Goal: Task Accomplishment & Management: Manage account settings

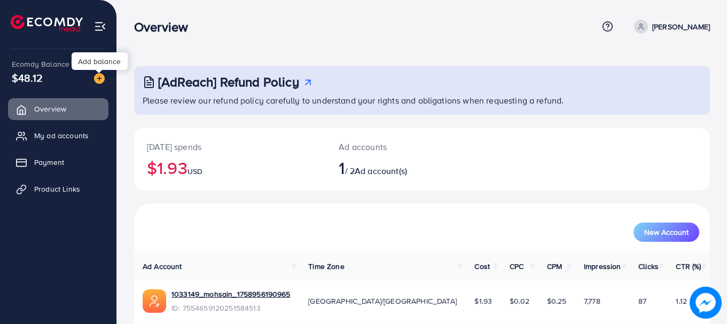
click at [100, 77] on img at bounding box center [99, 78] width 11 height 11
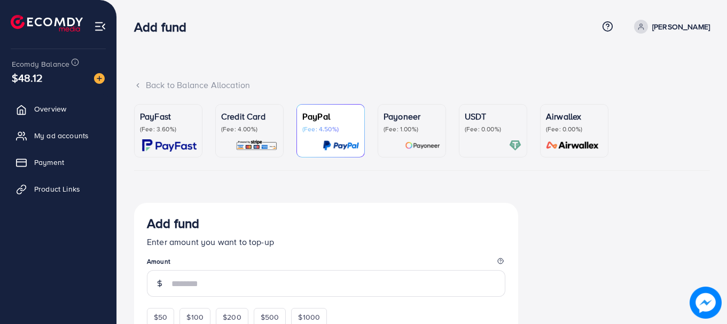
drag, startPoint x: 451, startPoint y: 46, endPoint x: 429, endPoint y: 45, distance: 21.4
click at [447, 46] on div "Back to Balance Allocation PayFast (Fee: 3.60%) Credit Card (Fee: 4.00%) PayPal…" at bounding box center [422, 309] width 610 height 618
click at [44, 189] on span "Product Links" at bounding box center [60, 189] width 46 height 11
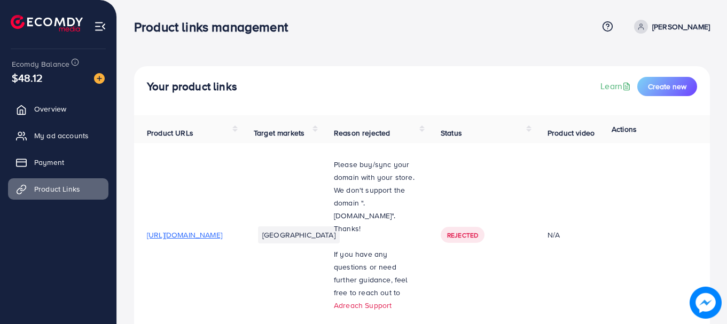
click at [48, 83] on div "$48.12" at bounding box center [58, 77] width 93 height 15
click at [44, 73] on div "$48.12" at bounding box center [58, 77] width 93 height 15
click at [102, 79] on img at bounding box center [99, 78] width 11 height 11
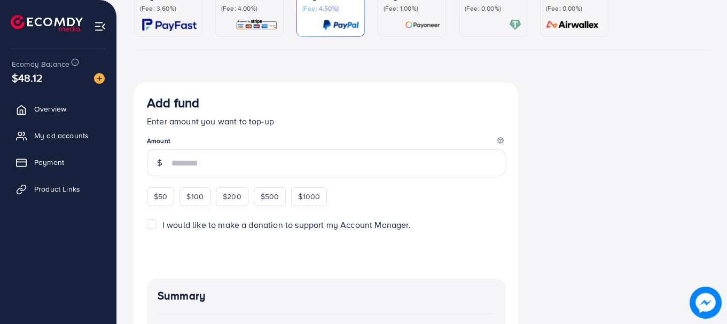
scroll to position [107, 0]
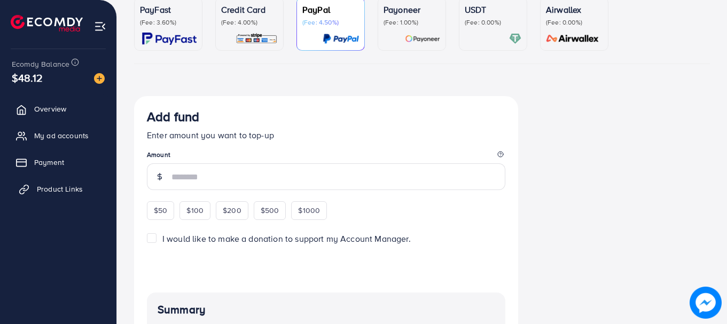
click at [49, 192] on span "Product Links" at bounding box center [60, 189] width 46 height 11
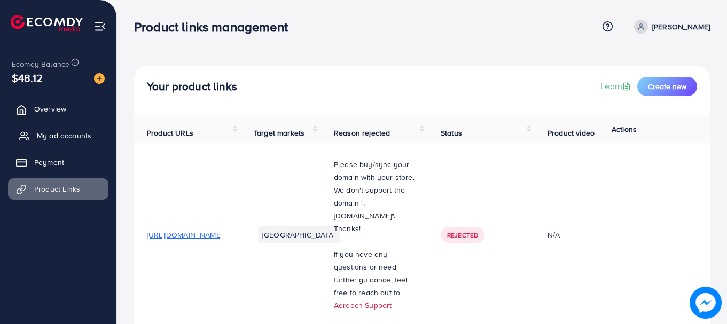
click at [45, 133] on span "My ad accounts" at bounding box center [64, 135] width 55 height 11
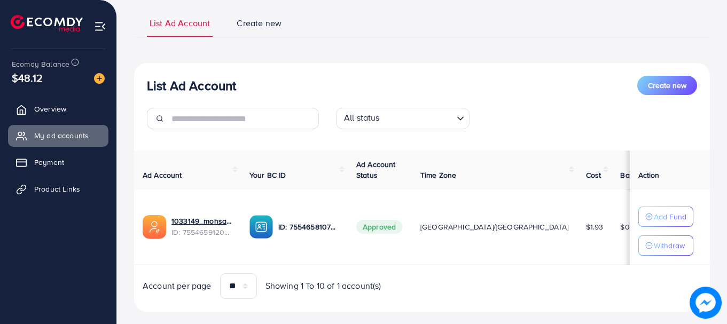
scroll to position [88, 0]
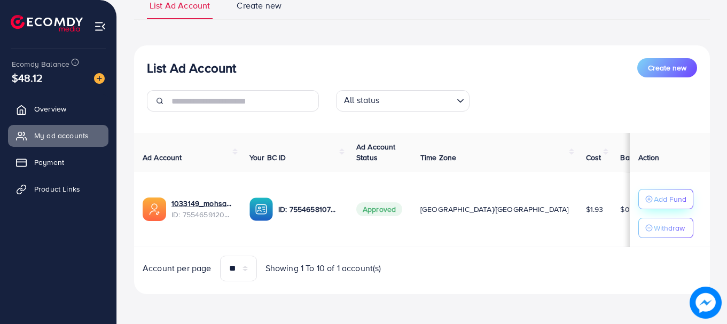
click at [654, 200] on p "Add Fund" at bounding box center [670, 199] width 33 height 13
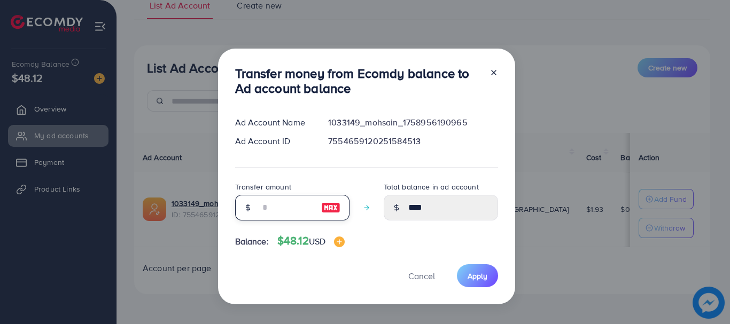
click at [265, 211] on input "number" at bounding box center [286, 208] width 53 height 26
click at [495, 75] on div at bounding box center [489, 83] width 17 height 35
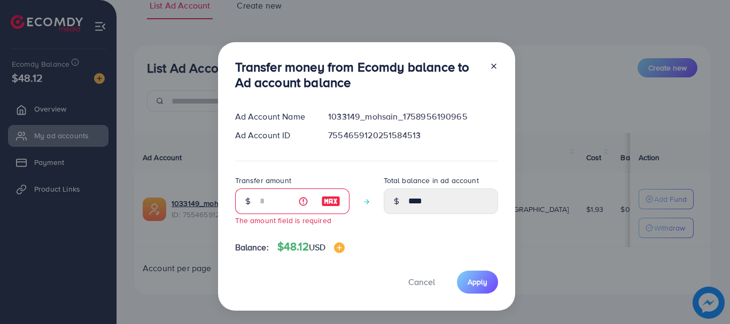
click at [492, 68] on line at bounding box center [494, 66] width 4 height 4
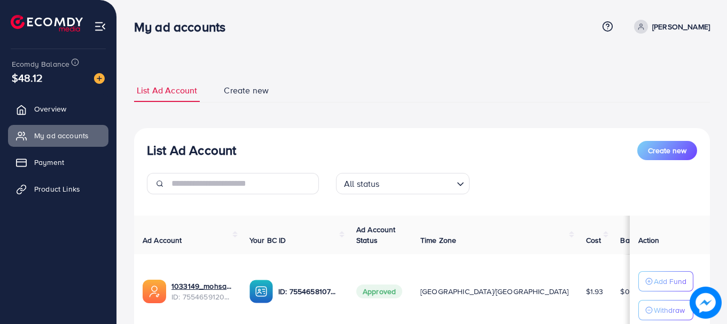
scroll to position [82, 0]
